Goal: Task Accomplishment & Management: Manage account settings

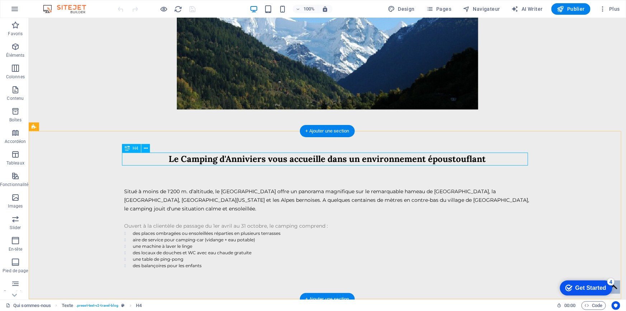
scroll to position [187, 0]
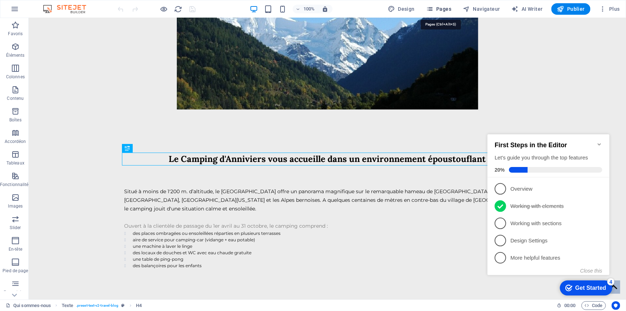
click at [439, 10] on span "Pages" at bounding box center [438, 8] width 25 height 7
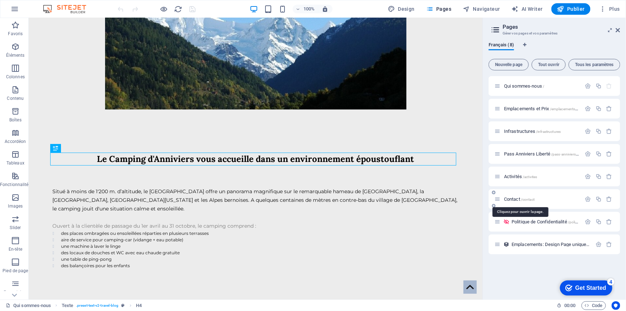
click at [514, 200] on span "Contact /contact" at bounding box center [519, 198] width 31 height 5
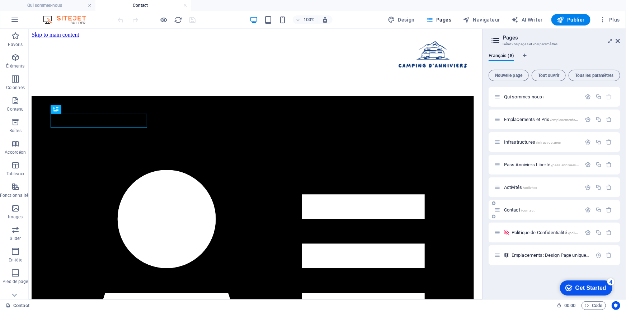
scroll to position [0, 0]
click at [176, 108] on div "Formulaire de contact" at bounding box center [193, 109] width 55 height 9
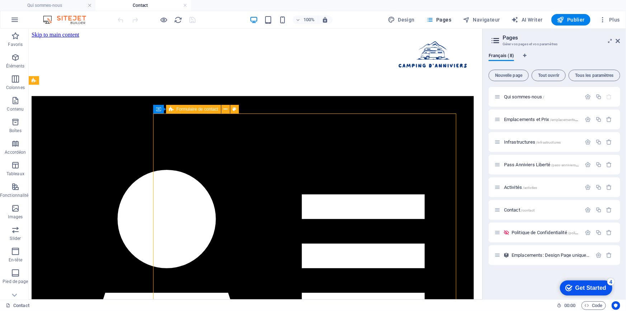
click at [176, 108] on div "Formulaire de contact" at bounding box center [193, 109] width 55 height 9
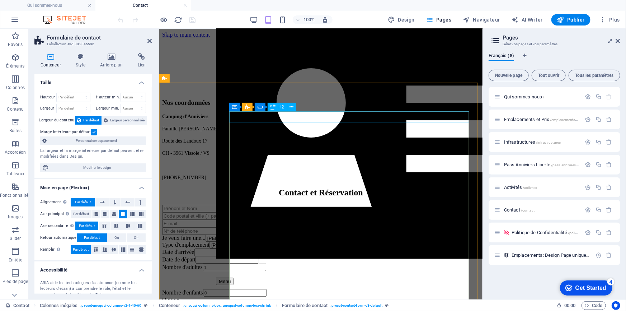
click at [269, 187] on div "Contact et Réservation" at bounding box center [321, 192] width 318 height 10
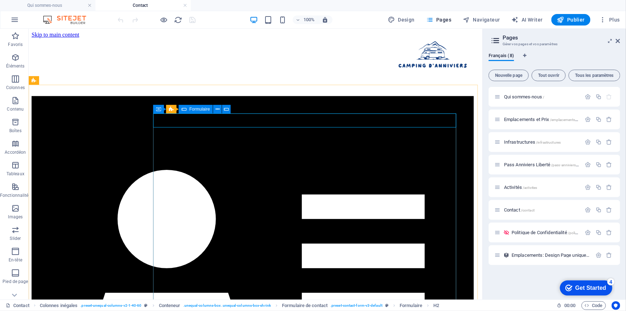
click at [183, 110] on icon at bounding box center [184, 109] width 5 height 9
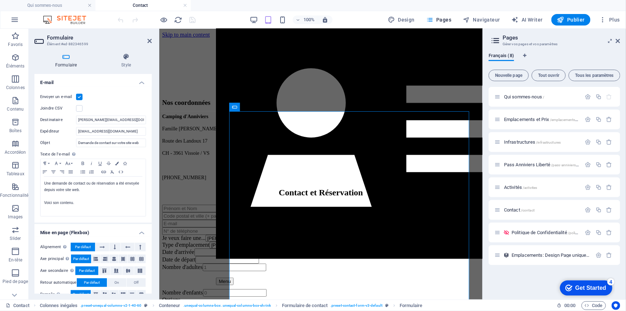
scroll to position [194, 0]
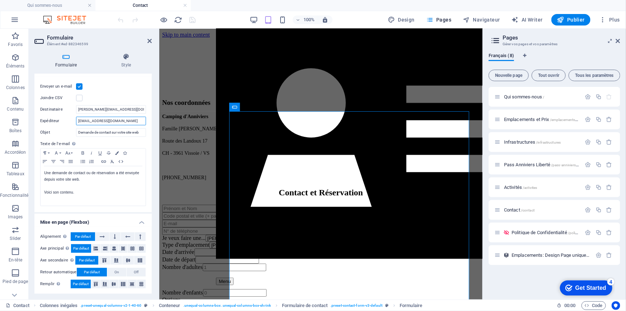
drag, startPoint x: 127, startPoint y: 121, endPoint x: 70, endPoint y: 119, distance: 57.4
click at [70, 119] on div "Expéditeur [EMAIL_ADDRESS][DOMAIN_NAME]" at bounding box center [93, 121] width 106 height 9
type input "[EMAIL_ADDRESS][DOMAIN_NAME]"
drag, startPoint x: 123, startPoint y: 108, endPoint x: 88, endPoint y: 107, distance: 35.2
click at [88, 107] on input "[PERSON_NAME][EMAIL_ADDRESS][DOMAIN_NAME]" at bounding box center [111, 109] width 70 height 9
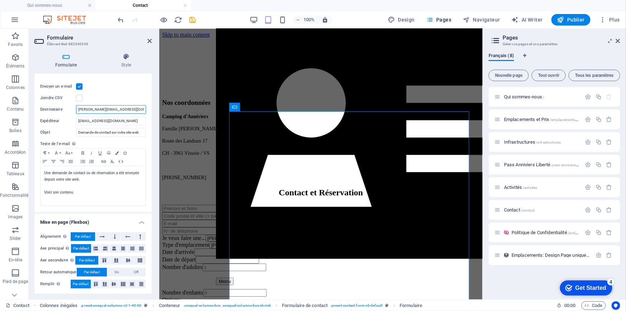
click at [105, 108] on input "[PERSON_NAME][EMAIL_ADDRESS][DOMAIN_NAME]" at bounding box center [111, 109] width 70 height 9
drag, startPoint x: 97, startPoint y: 107, endPoint x: 62, endPoint y: 104, distance: 34.9
click at [64, 106] on div "Destinataire [EMAIL_ADDRESS][DOMAIN_NAME]" at bounding box center [93, 109] width 106 height 9
type input "[EMAIL_ADDRESS][DOMAIN_NAME]"
click at [193, 20] on icon "save" at bounding box center [193, 20] width 8 height 8
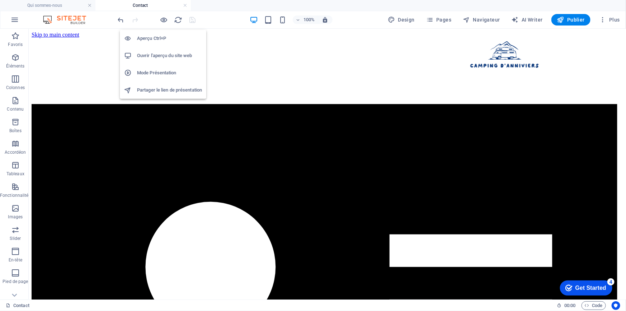
click at [160, 57] on h6 "Ouvrir l'aperçu du site web" at bounding box center [169, 55] width 65 height 9
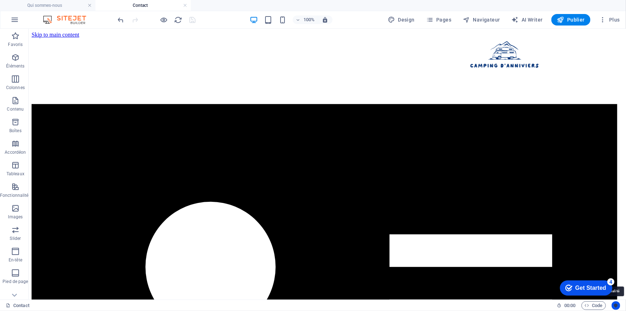
click at [618, 306] on icon "Usercentrics" at bounding box center [616, 305] width 5 height 5
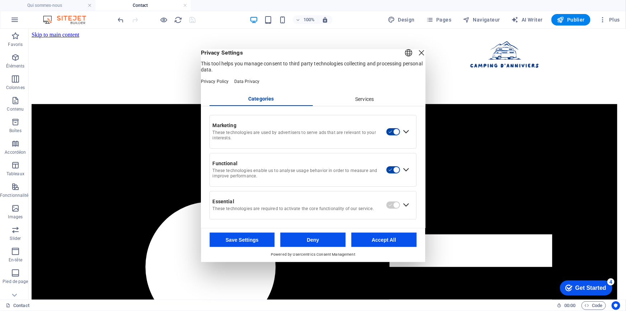
drag, startPoint x: 412, startPoint y: 55, endPoint x: 388, endPoint y: 32, distance: 32.7
click at [417, 55] on div "Close Layer" at bounding box center [422, 53] width 10 height 10
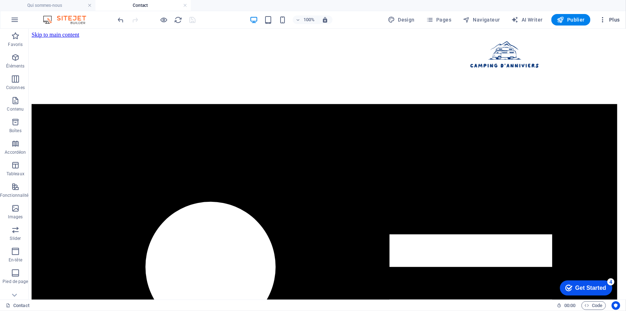
click at [600, 20] on icon "button" at bounding box center [602, 19] width 7 height 7
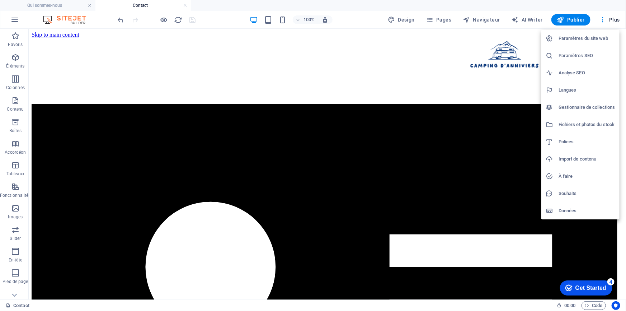
click at [569, 245] on div at bounding box center [313, 155] width 626 height 311
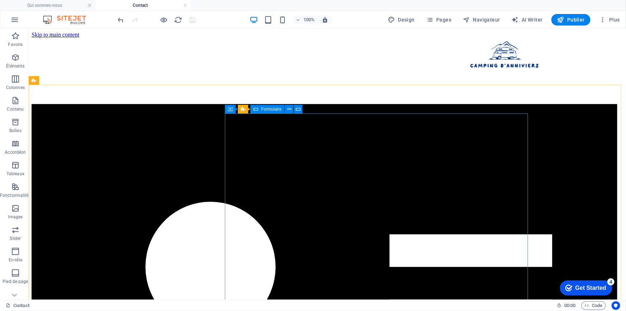
click at [259, 108] on div "Formulaire" at bounding box center [267, 109] width 34 height 9
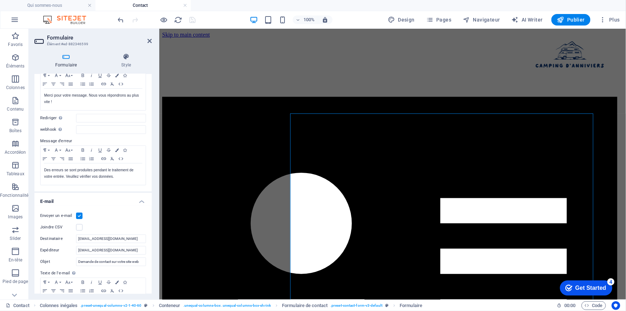
scroll to position [130, 0]
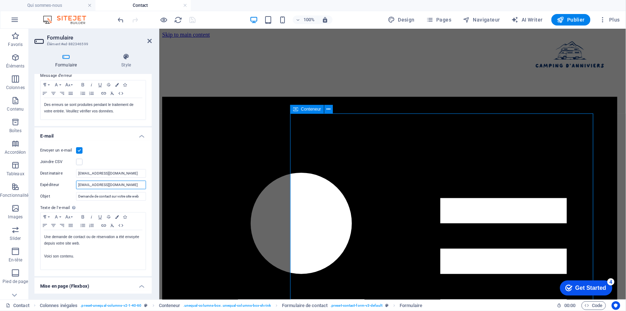
drag, startPoint x: 137, startPoint y: 184, endPoint x: 109, endPoint y: 184, distance: 28.4
click at [109, 184] on input "[EMAIL_ADDRESS][DOMAIN_NAME]" at bounding box center [111, 185] width 70 height 9
click at [123, 173] on input "[EMAIL_ADDRESS][DOMAIN_NAME]" at bounding box center [111, 173] width 70 height 9
drag, startPoint x: 126, startPoint y: 172, endPoint x: 56, endPoint y: 172, distance: 70.0
click at [56, 172] on div "Destinataire [EMAIL_ADDRESS][DOMAIN_NAME]" at bounding box center [93, 173] width 106 height 9
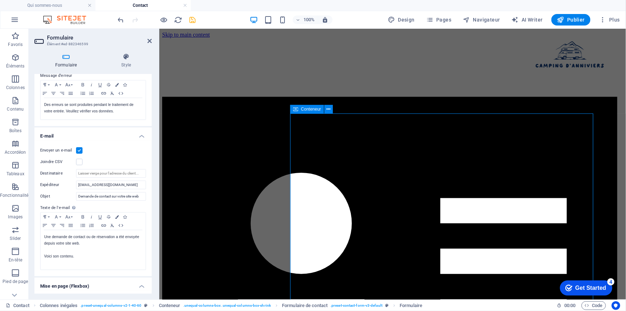
click at [111, 147] on div "Envoyer un e-mail" at bounding box center [93, 150] width 106 height 9
click at [192, 18] on icon "save" at bounding box center [193, 20] width 8 height 8
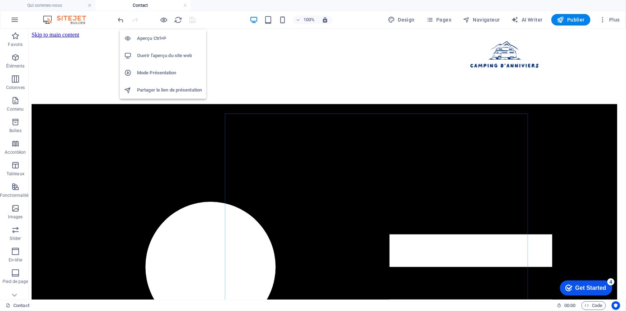
click at [163, 60] on h6 "Ouvrir l'aperçu du site web" at bounding box center [169, 55] width 65 height 9
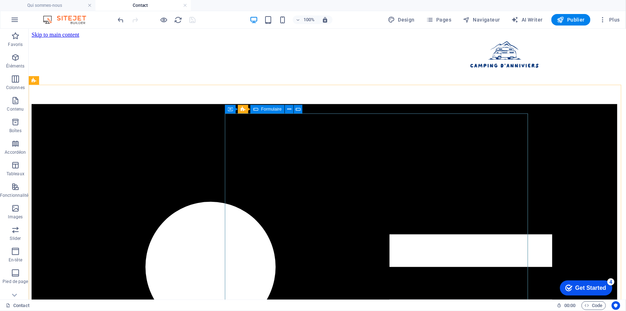
click at [257, 108] on icon at bounding box center [255, 109] width 5 height 9
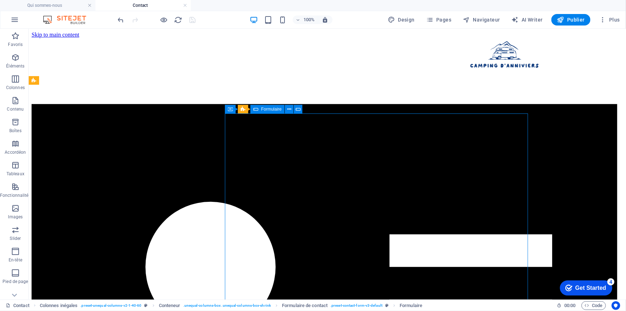
click at [257, 108] on icon at bounding box center [255, 109] width 5 height 9
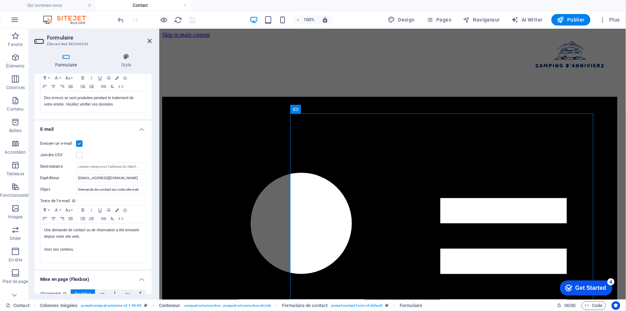
scroll to position [163, 0]
